Goal: Task Accomplishment & Management: Use online tool/utility

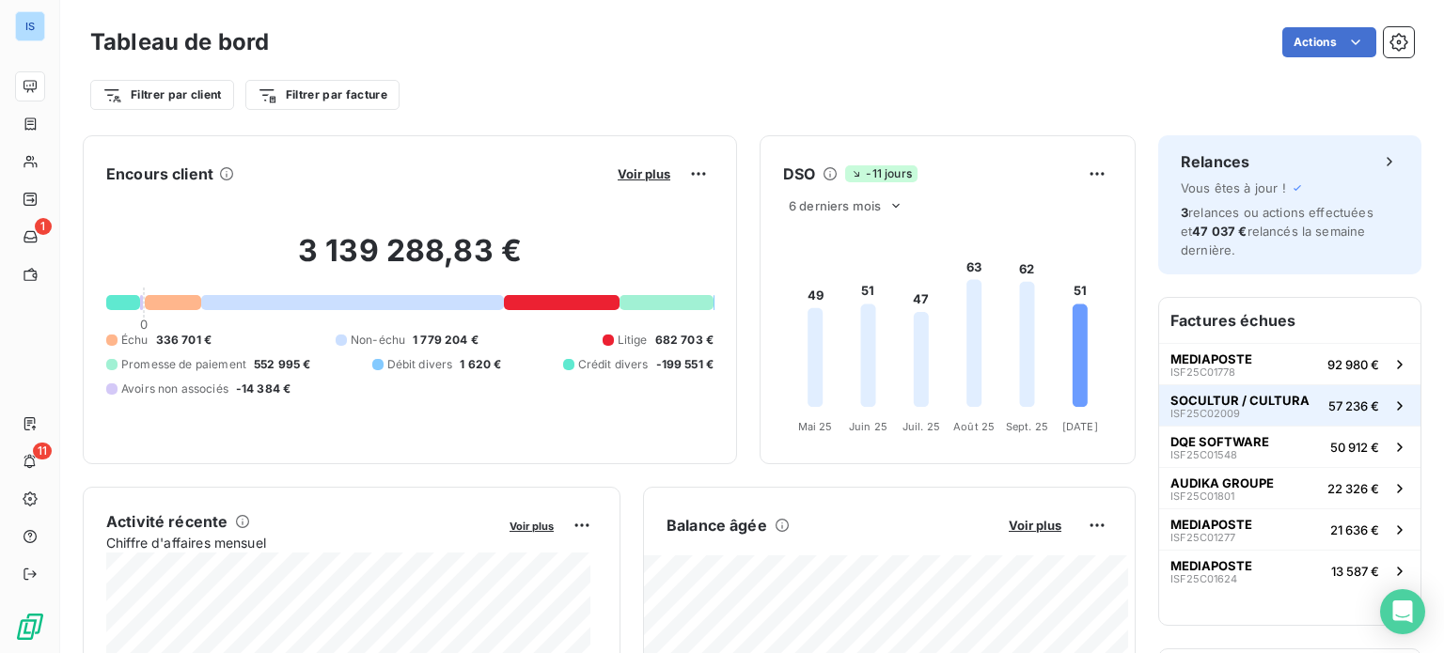
click at [1211, 394] on span "SOCULTUR / CULTURA" at bounding box center [1240, 400] width 139 height 15
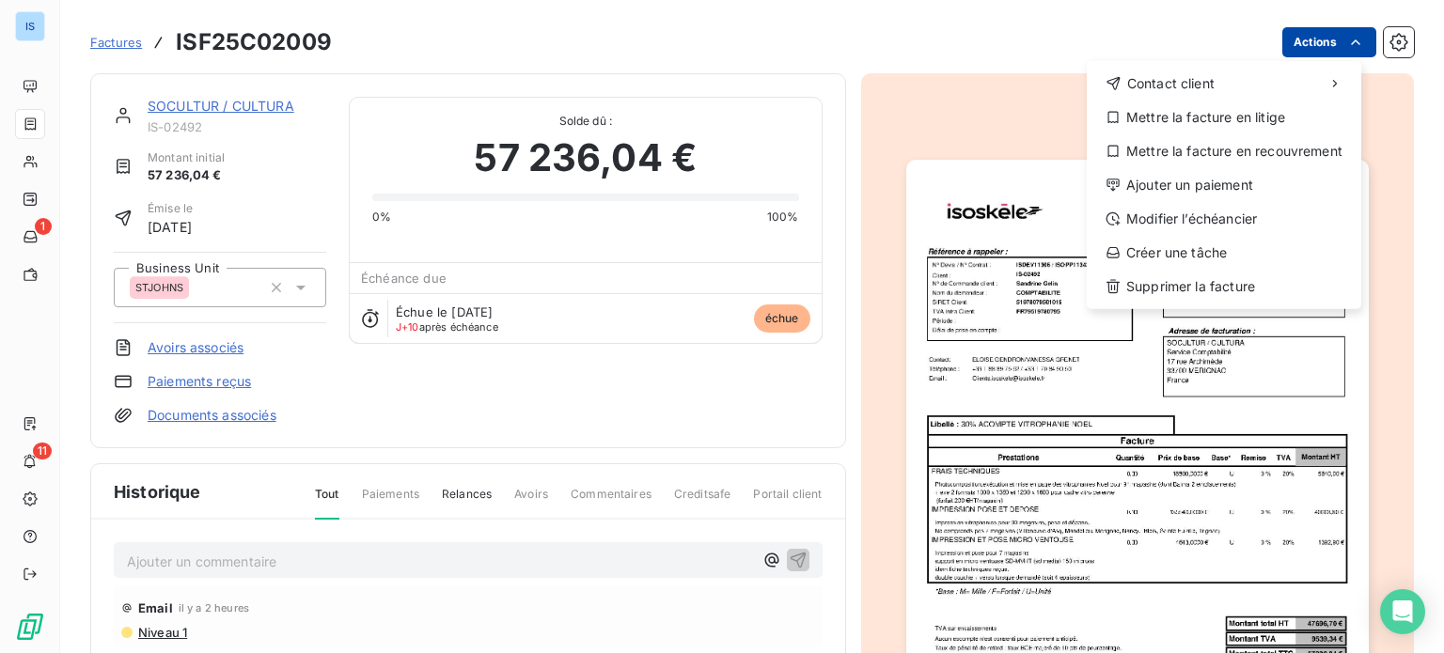
click at [1319, 47] on html "IS 1 11 Factures ISF25C02009 Actions Contact client Mettre la facture en litige…" at bounding box center [722, 326] width 1444 height 653
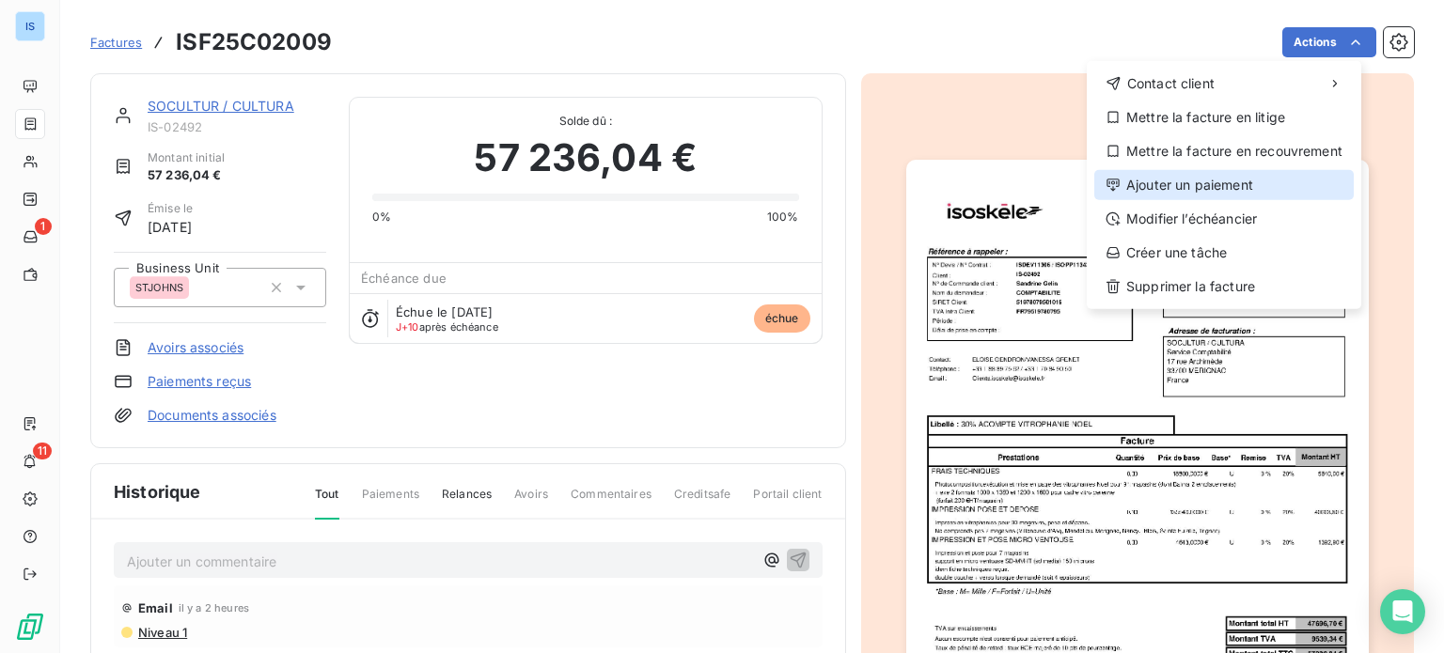
click at [1267, 191] on div "Ajouter un paiement" at bounding box center [1224, 185] width 260 height 30
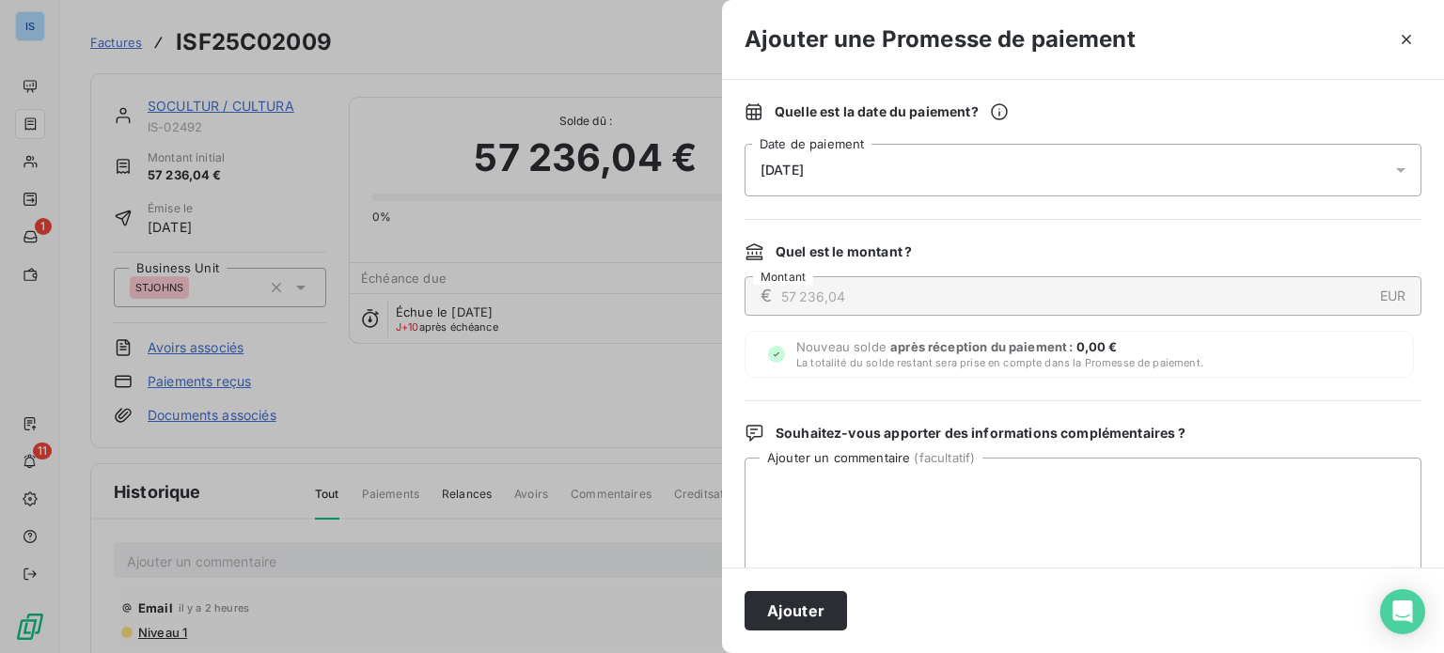
click at [1267, 173] on div "[DATE]" at bounding box center [1083, 170] width 677 height 53
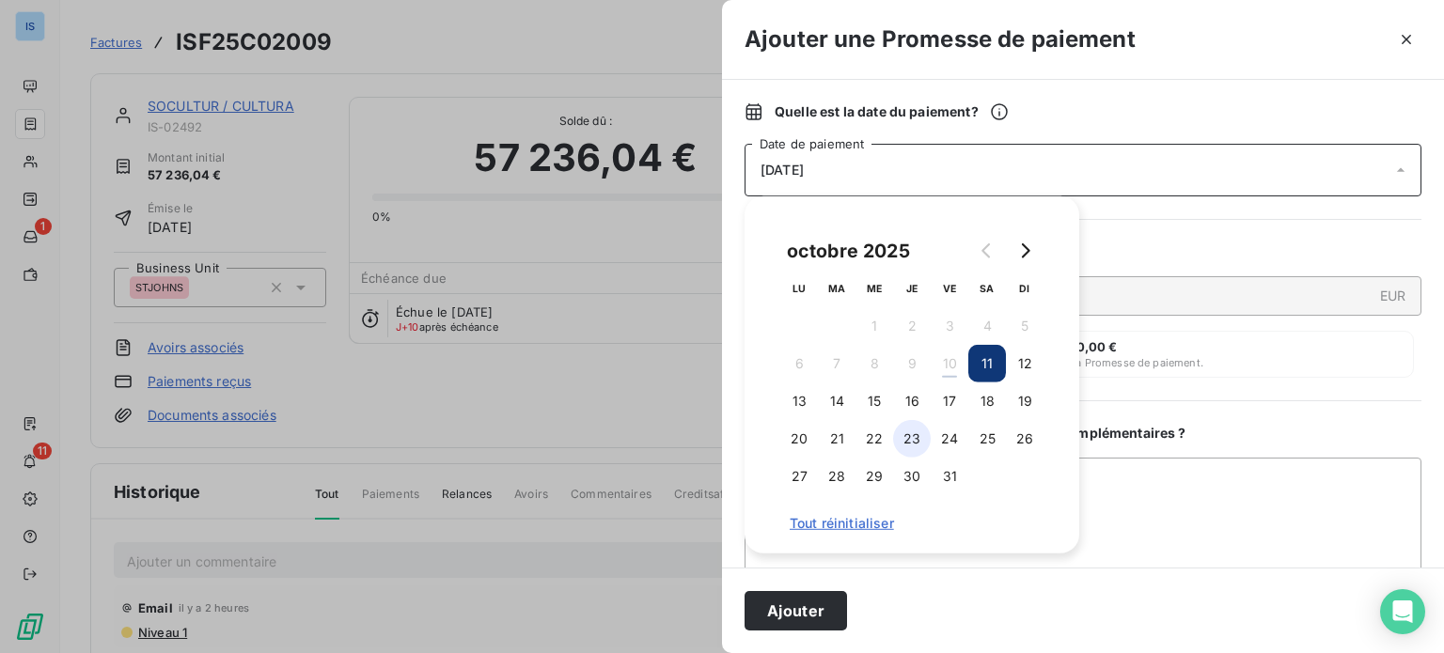
click at [911, 439] on button "23" at bounding box center [912, 439] width 38 height 38
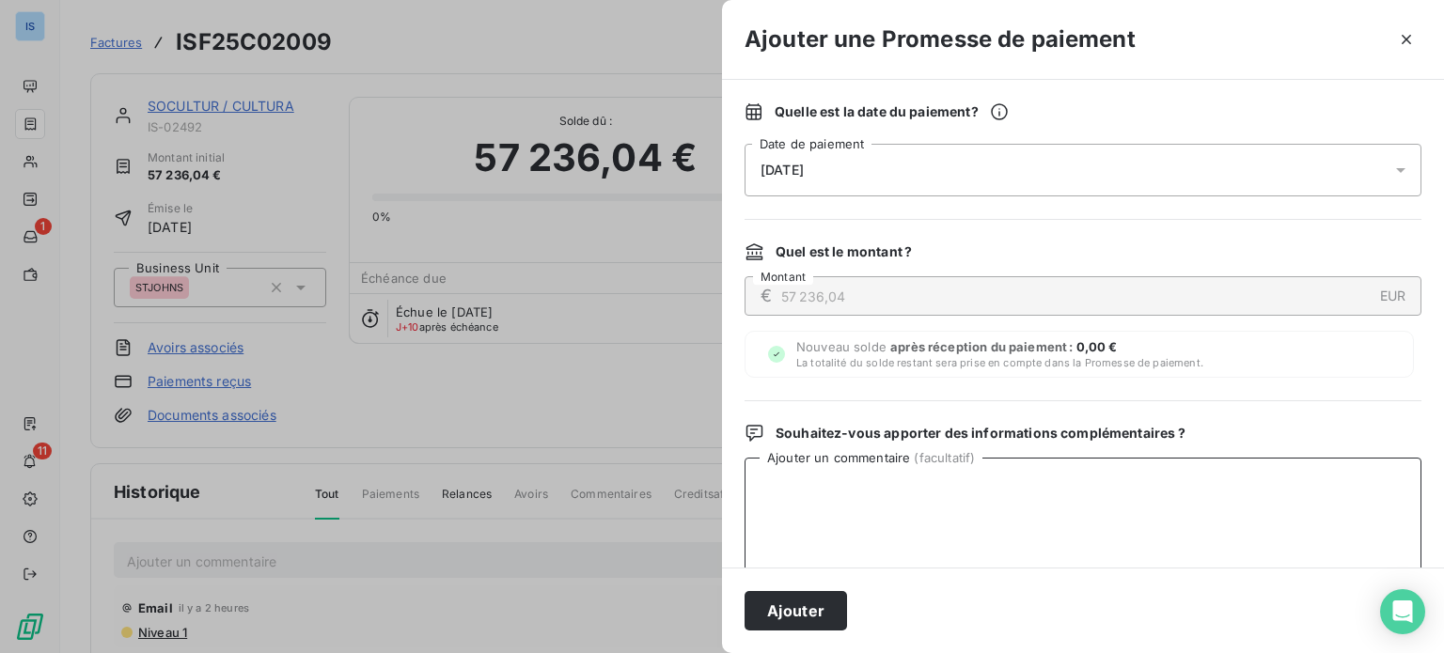
click at [1120, 504] on textarea "Ajouter un commentaire ( facultatif )" at bounding box center [1083, 556] width 677 height 196
type textarea "10/10 paiement le 17/10"
click at [801, 606] on button "Ajouter" at bounding box center [796, 610] width 102 height 39
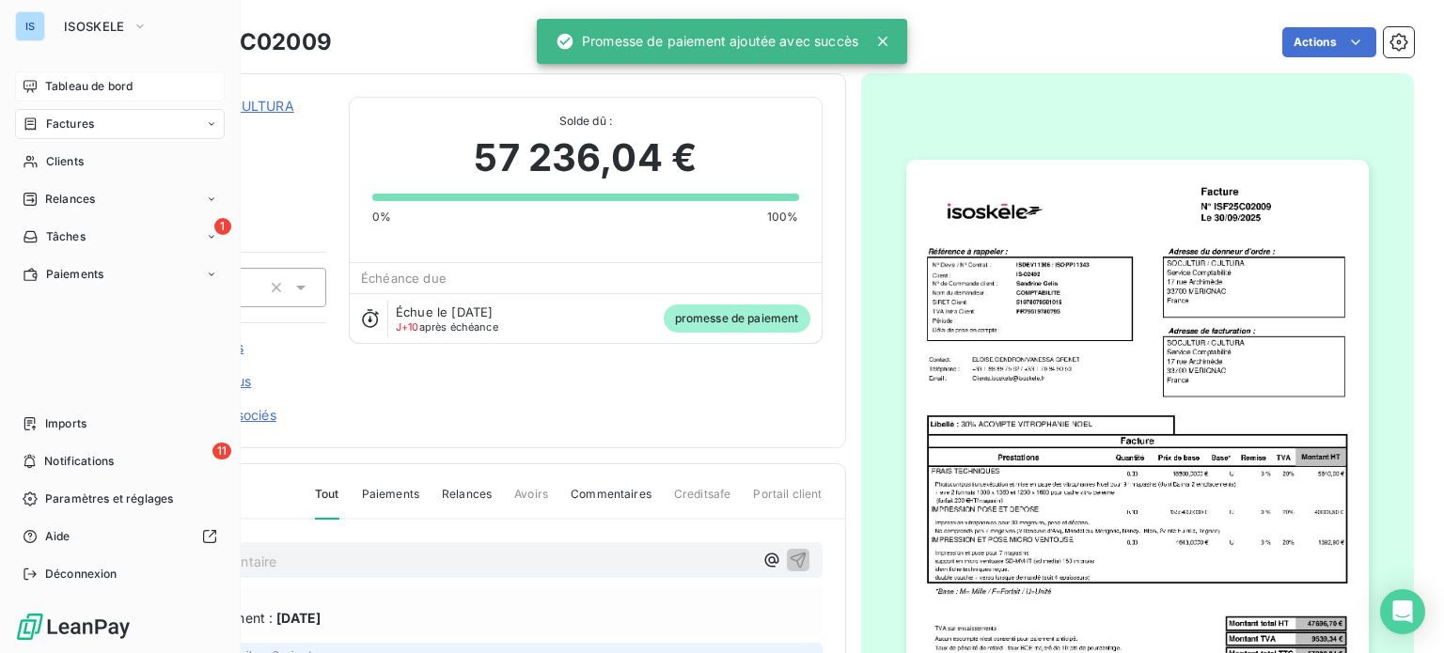
click at [88, 83] on span "Tableau de bord" at bounding box center [88, 86] width 87 height 17
